Goal: Task Accomplishment & Management: Complete application form

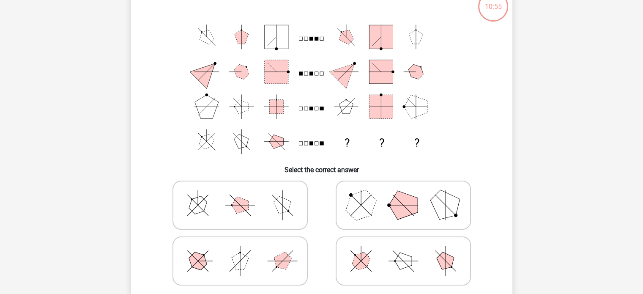
scroll to position [57, 0]
click at [259, 197] on icon at bounding box center [240, 206] width 127 height 42
click at [245, 195] on input "radio" at bounding box center [242, 192] width 5 height 5
radio input "true"
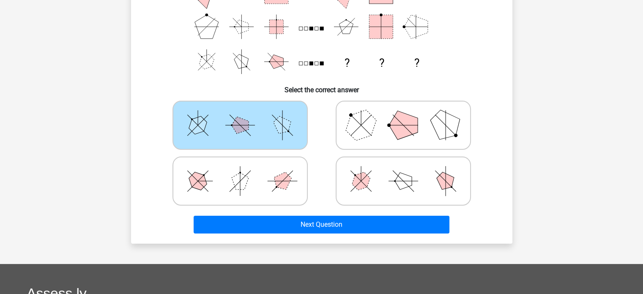
scroll to position [139, 0]
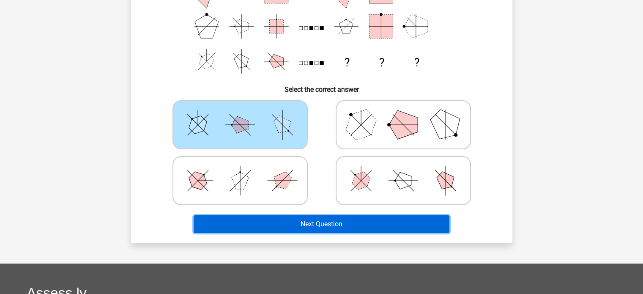
click at [300, 220] on button "Next Question" at bounding box center [321, 224] width 256 height 18
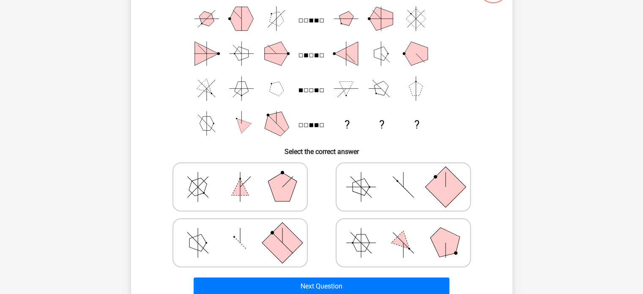
scroll to position [76, 0]
click at [255, 178] on icon at bounding box center [240, 187] width 127 height 42
click at [245, 177] on input "radio" at bounding box center [242, 173] width 5 height 5
radio input "true"
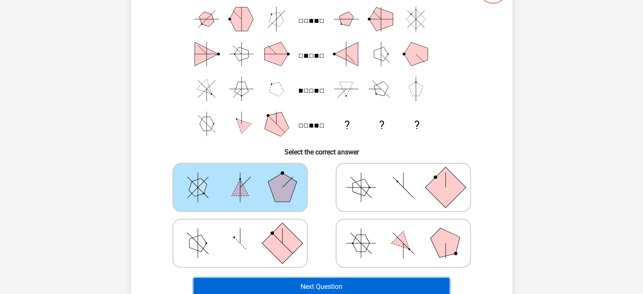
click at [314, 280] on button "Next Question" at bounding box center [321, 287] width 256 height 18
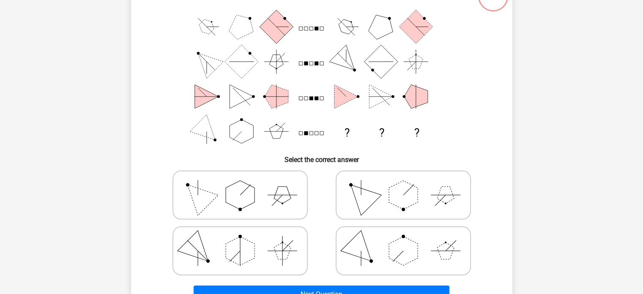
scroll to position [68, 0]
click at [257, 187] on icon at bounding box center [240, 195] width 127 height 42
click at [245, 185] on input "radio" at bounding box center [242, 181] width 5 height 5
radio input "true"
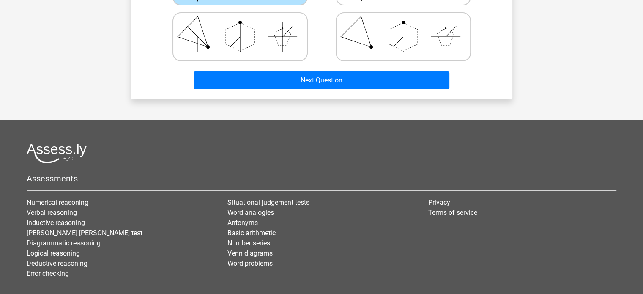
scroll to position [330, 0]
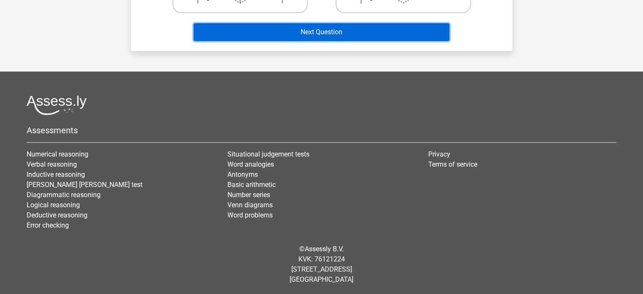
click at [403, 35] on button "Next Question" at bounding box center [321, 32] width 256 height 18
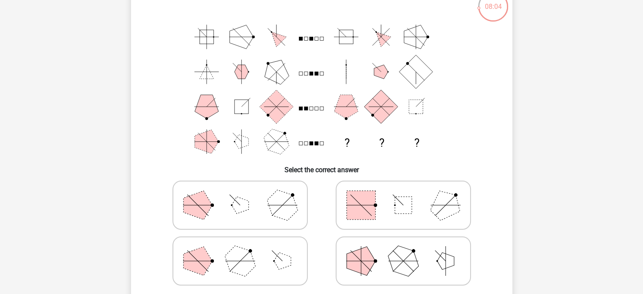
scroll to position [59, 0]
click at [248, 191] on icon at bounding box center [240, 204] width 127 height 42
click at [245, 191] on input "radio" at bounding box center [242, 190] width 5 height 5
radio input "true"
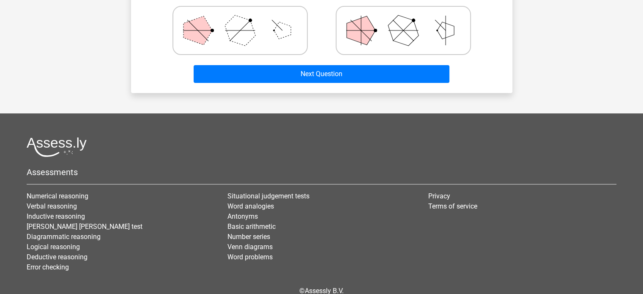
scroll to position [330, 0]
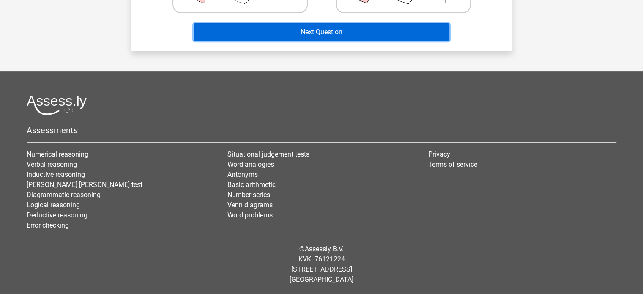
click at [394, 25] on button "Next Question" at bounding box center [321, 32] width 256 height 18
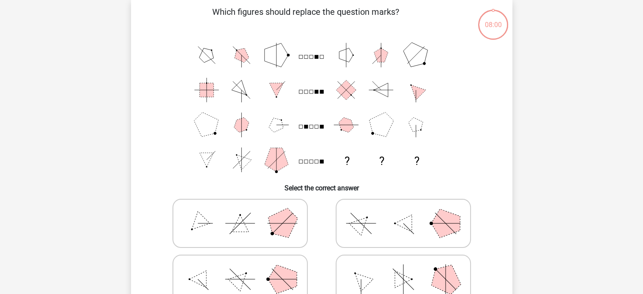
scroll to position [39, 0]
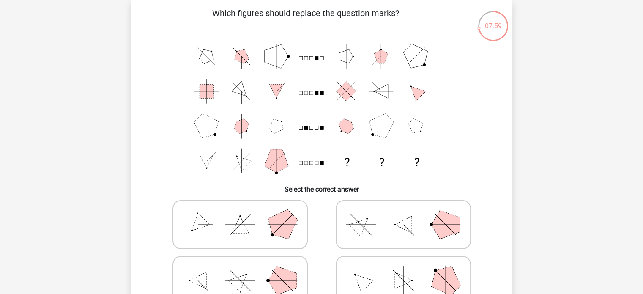
click at [242, 221] on polygon at bounding box center [239, 224] width 17 height 17
click at [242, 214] on input "radio" at bounding box center [242, 210] width 5 height 5
radio input "true"
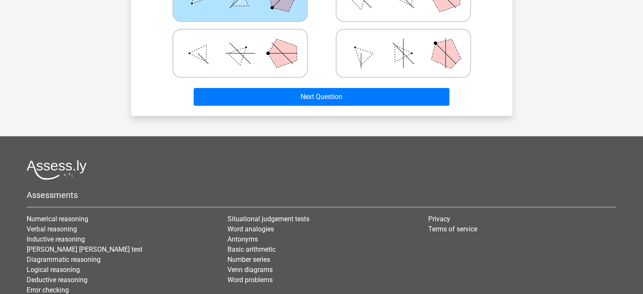
scroll to position [279, 0]
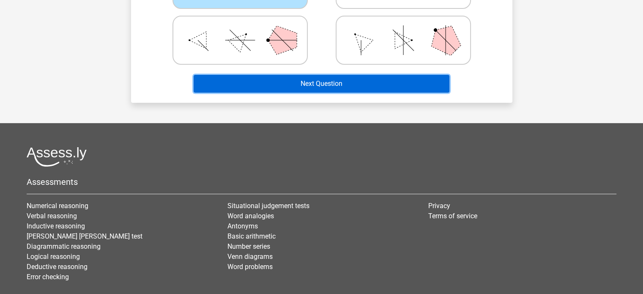
click at [384, 79] on button "Next Question" at bounding box center [321, 84] width 256 height 18
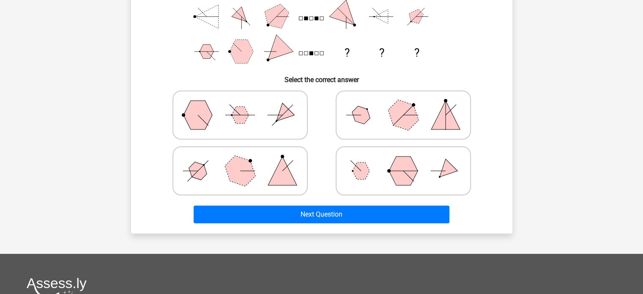
scroll to position [39, 0]
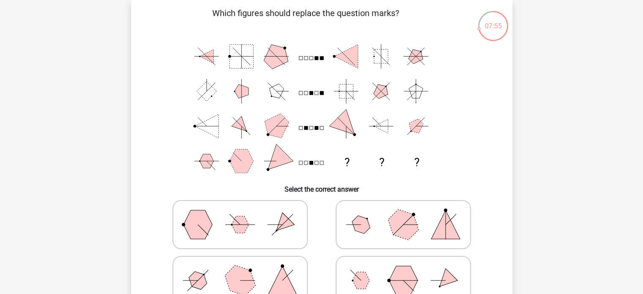
click at [236, 211] on icon at bounding box center [240, 224] width 127 height 42
click at [240, 211] on input "radio" at bounding box center [242, 210] width 5 height 5
radio input "true"
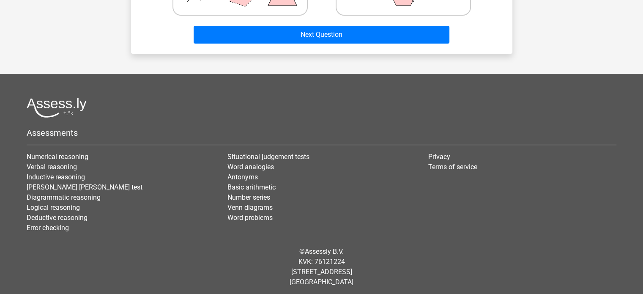
scroll to position [330, 0]
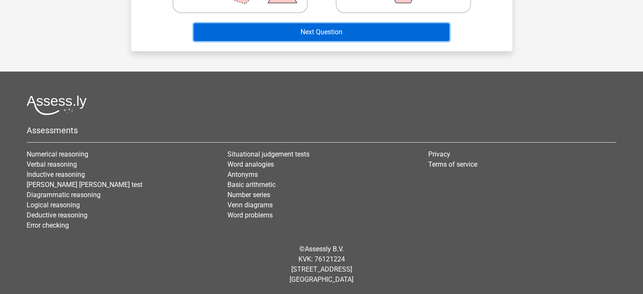
click at [406, 29] on button "Next Question" at bounding box center [321, 32] width 256 height 18
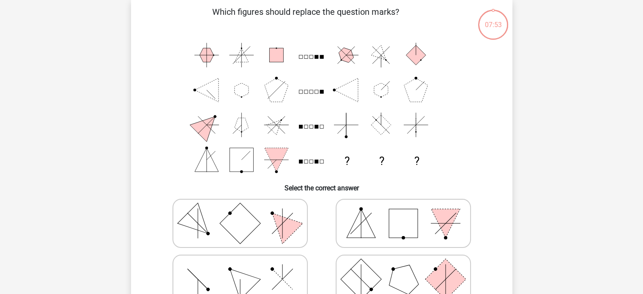
scroll to position [39, 0]
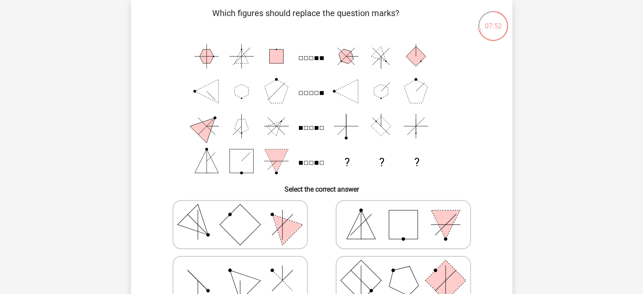
click at [218, 217] on icon at bounding box center [240, 224] width 127 height 42
click at [240, 214] on input "radio" at bounding box center [242, 210] width 5 height 5
radio input "true"
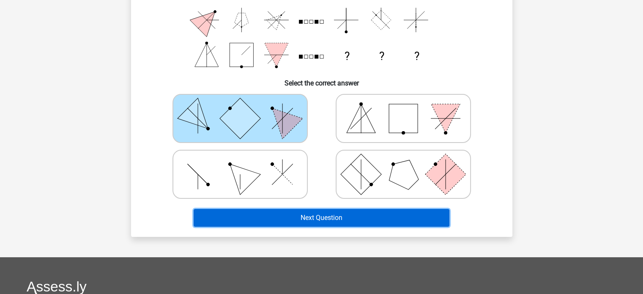
click at [267, 215] on button "Next Question" at bounding box center [321, 218] width 256 height 18
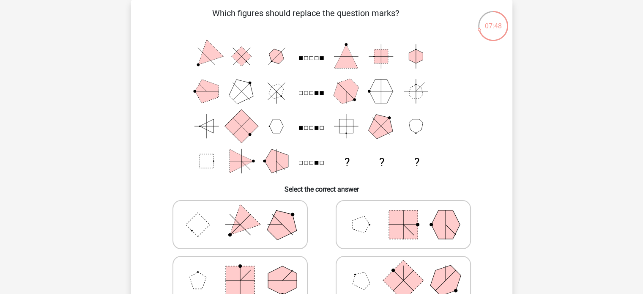
click at [299, 224] on icon at bounding box center [240, 224] width 127 height 42
click at [245, 214] on input "radio" at bounding box center [242, 210] width 5 height 5
radio input "true"
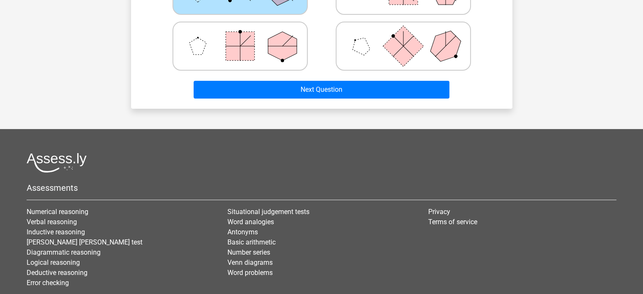
scroll to position [275, 0]
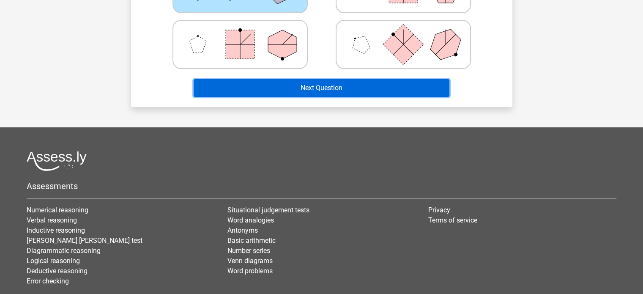
click at [366, 87] on button "Next Question" at bounding box center [321, 88] width 256 height 18
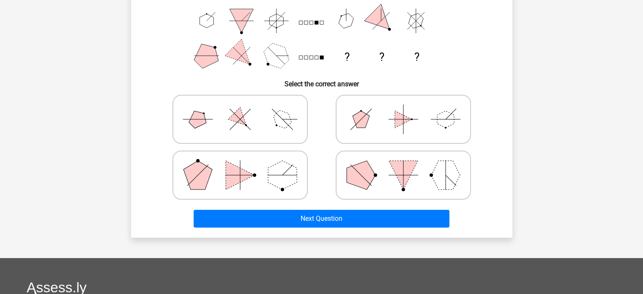
scroll to position [39, 0]
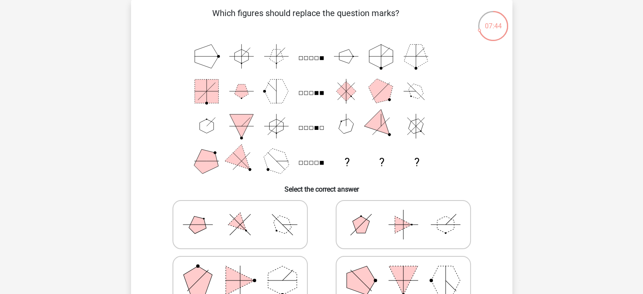
click at [374, 211] on icon at bounding box center [403, 224] width 127 height 42
click at [403, 211] on input "radio" at bounding box center [405, 210] width 5 height 5
radio input "true"
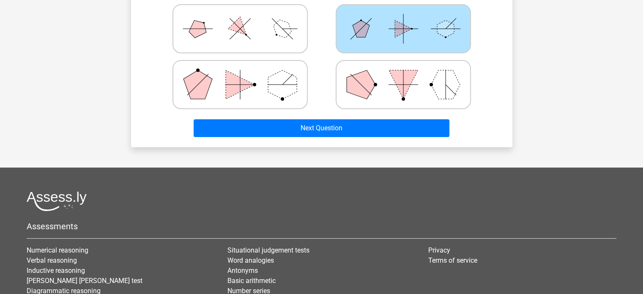
scroll to position [235, 0]
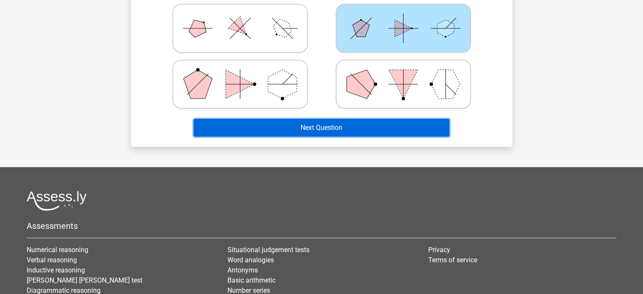
click at [360, 127] on button "Next Question" at bounding box center [321, 128] width 256 height 18
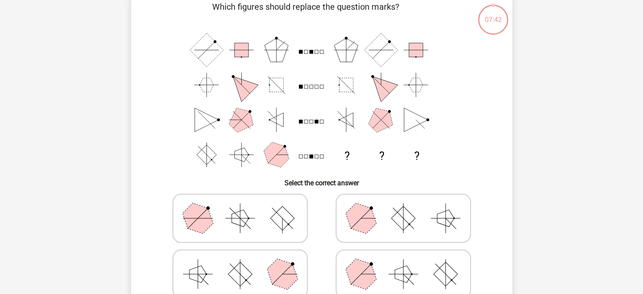
scroll to position [39, 0]
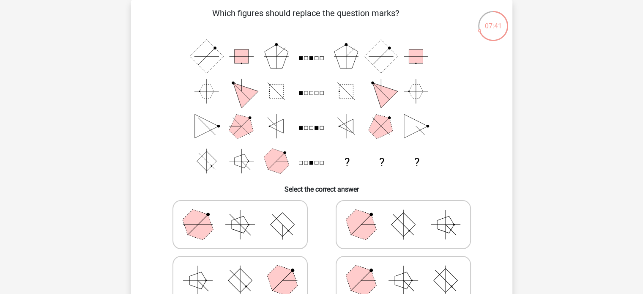
click at [387, 242] on icon at bounding box center [403, 224] width 127 height 42
click at [403, 214] on input "radio" at bounding box center [405, 210] width 5 height 5
radio input "true"
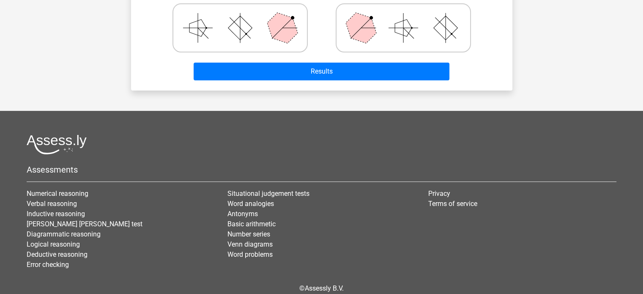
scroll to position [293, 0]
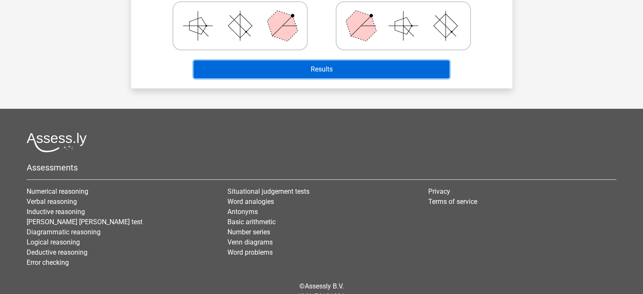
click at [399, 74] on button "Results" at bounding box center [321, 69] width 256 height 18
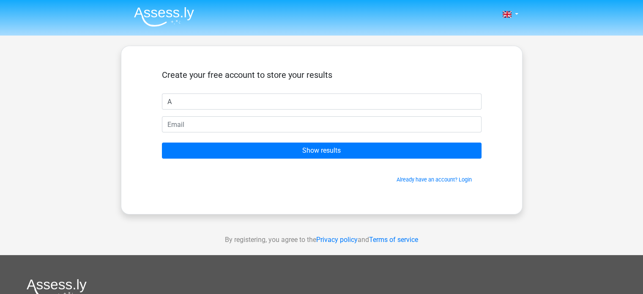
type input "[PERSON_NAME]"
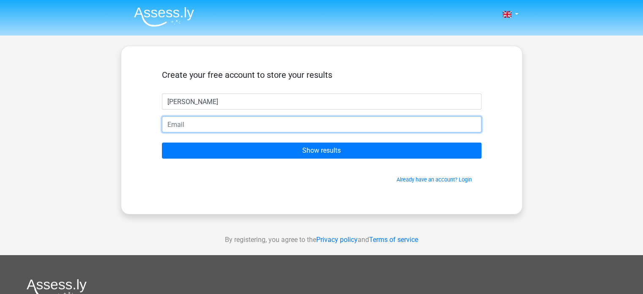
click at [245, 121] on input "email" at bounding box center [321, 124] width 319 height 16
type input "[EMAIL_ADDRESS][DOMAIN_NAME]"
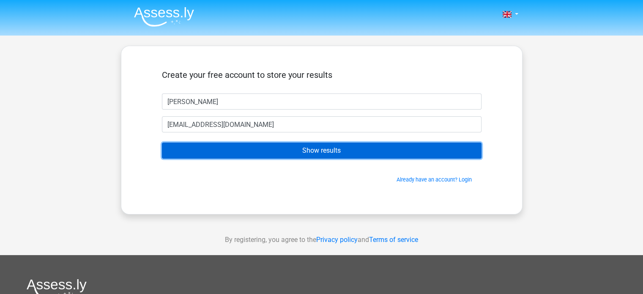
click at [289, 152] on input "Show results" at bounding box center [321, 150] width 319 height 16
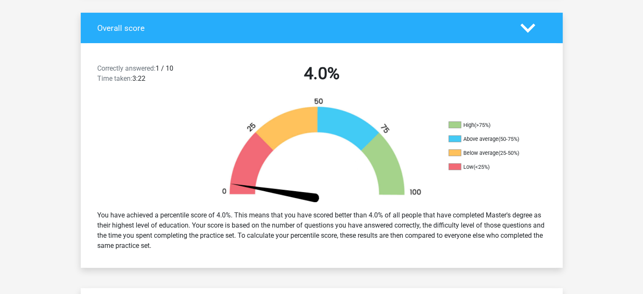
scroll to position [172, 0]
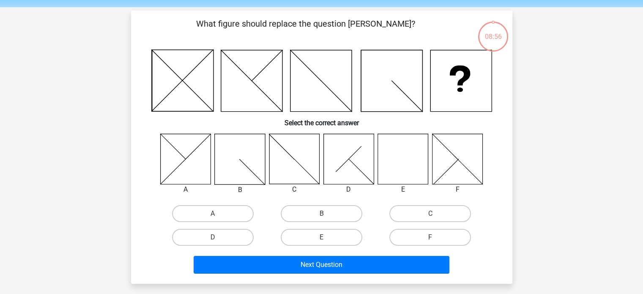
scroll to position [27, 0]
